Goal: Submit feedback/report problem: Submit feedback/report problem

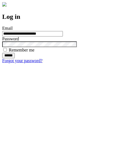
type input "**********"
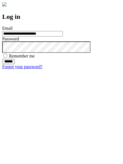
click at [15, 64] on input "******" at bounding box center [8, 61] width 13 height 5
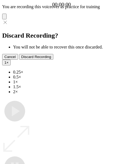
type input "**********"
